Goal: Check status

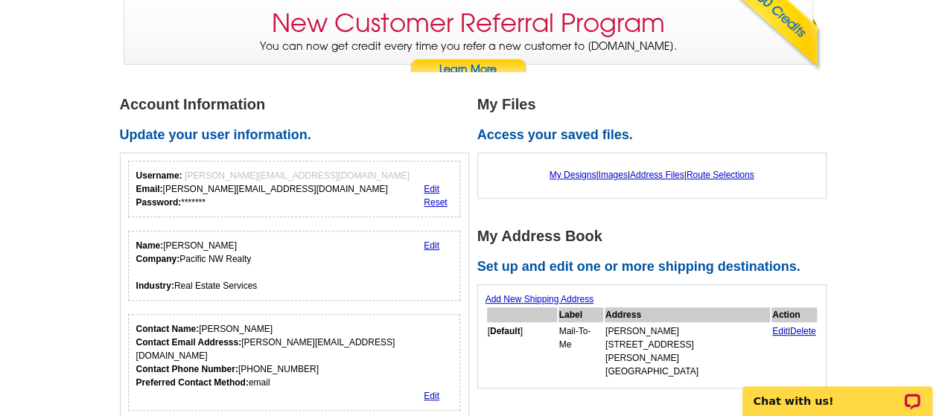
scroll to position [149, 0]
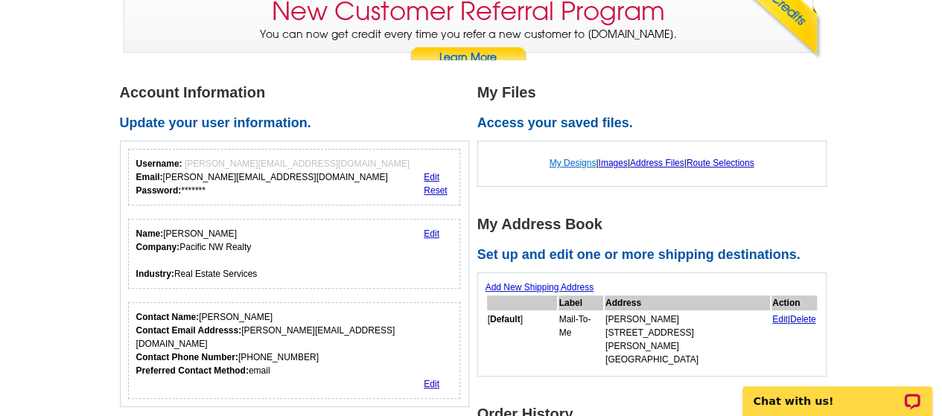
click at [575, 160] on link "My Designs" at bounding box center [572, 163] width 47 height 10
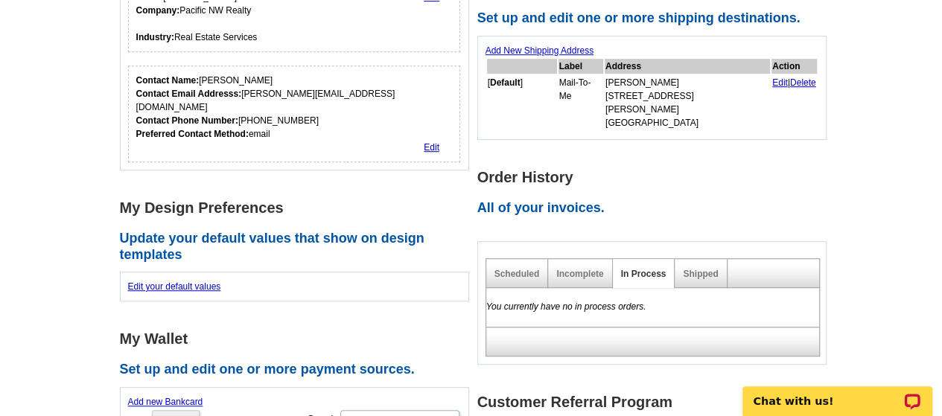
scroll to position [391, 0]
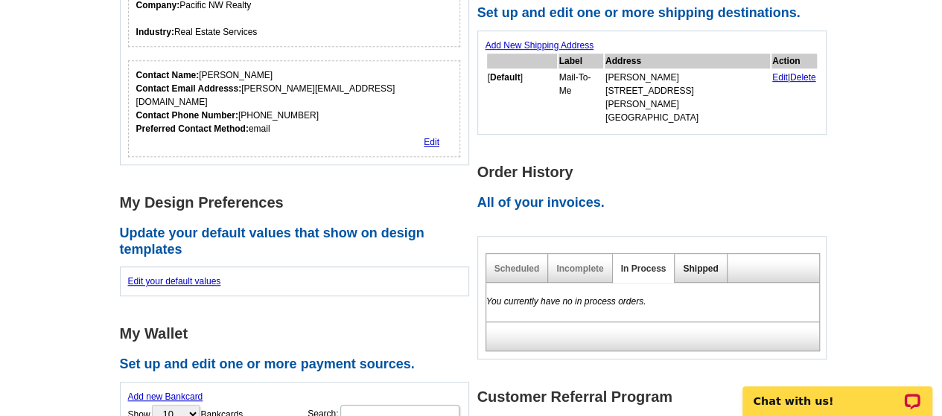
click at [689, 264] on link "Shipped" at bounding box center [700, 269] width 35 height 10
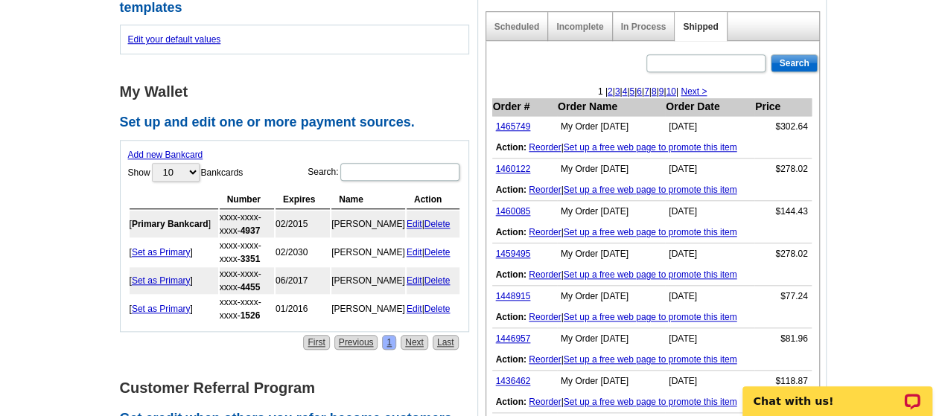
scroll to position [651, 0]
